Goal: Navigation & Orientation: Understand site structure

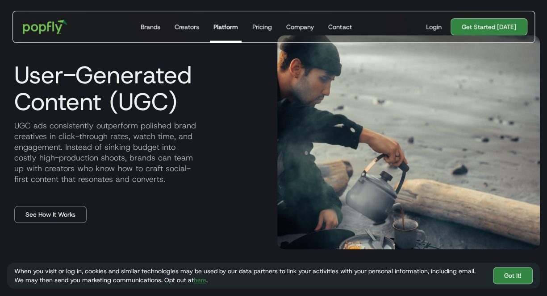
scroll to position [357, 0]
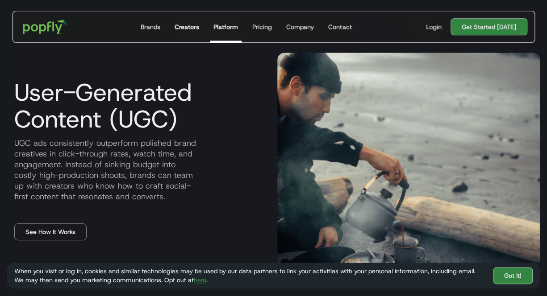
click at [189, 32] on link "Creators" at bounding box center [187, 26] width 32 height 31
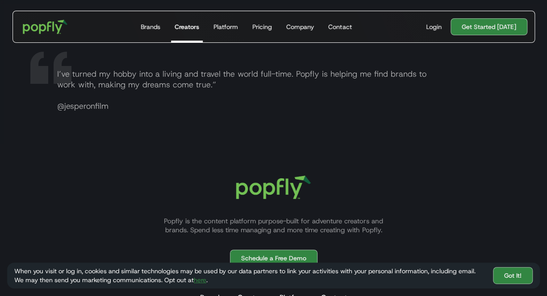
scroll to position [1607, 0]
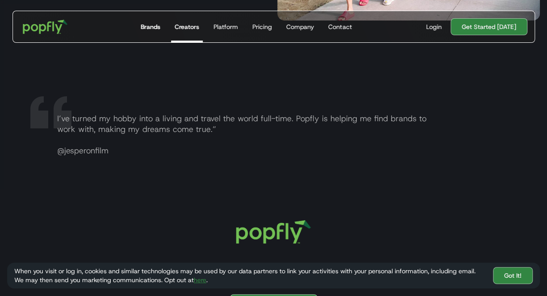
click at [156, 33] on link "Brands" at bounding box center [150, 26] width 27 height 31
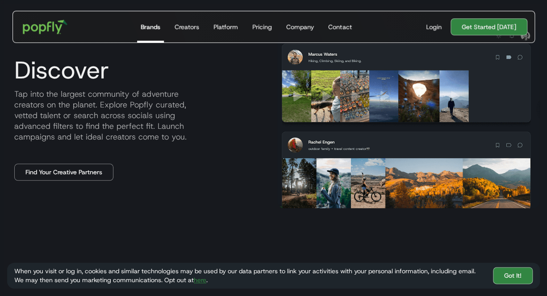
scroll to position [536, 0]
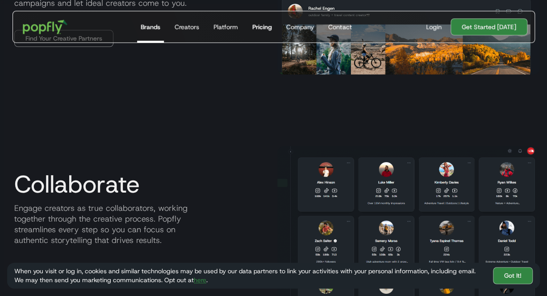
click at [261, 28] on div "Pricing" at bounding box center [262, 26] width 20 height 9
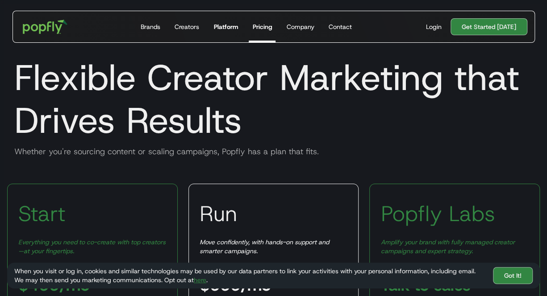
click at [225, 33] on link "Platform" at bounding box center [226, 26] width 32 height 31
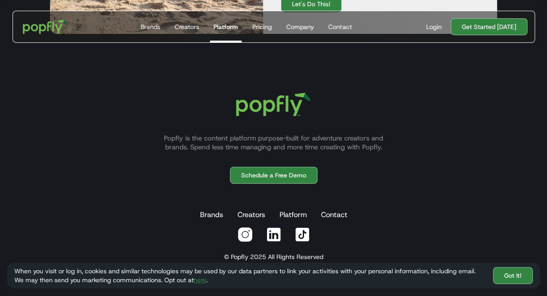
scroll to position [1696, 0]
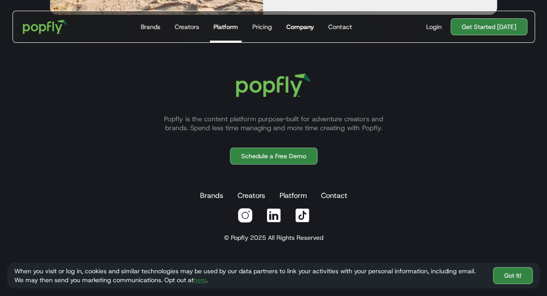
click at [303, 26] on div "Company" at bounding box center [300, 26] width 28 height 9
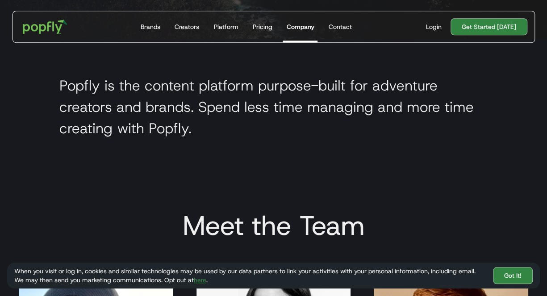
scroll to position [223, 0]
